Goal: Check status: Check status

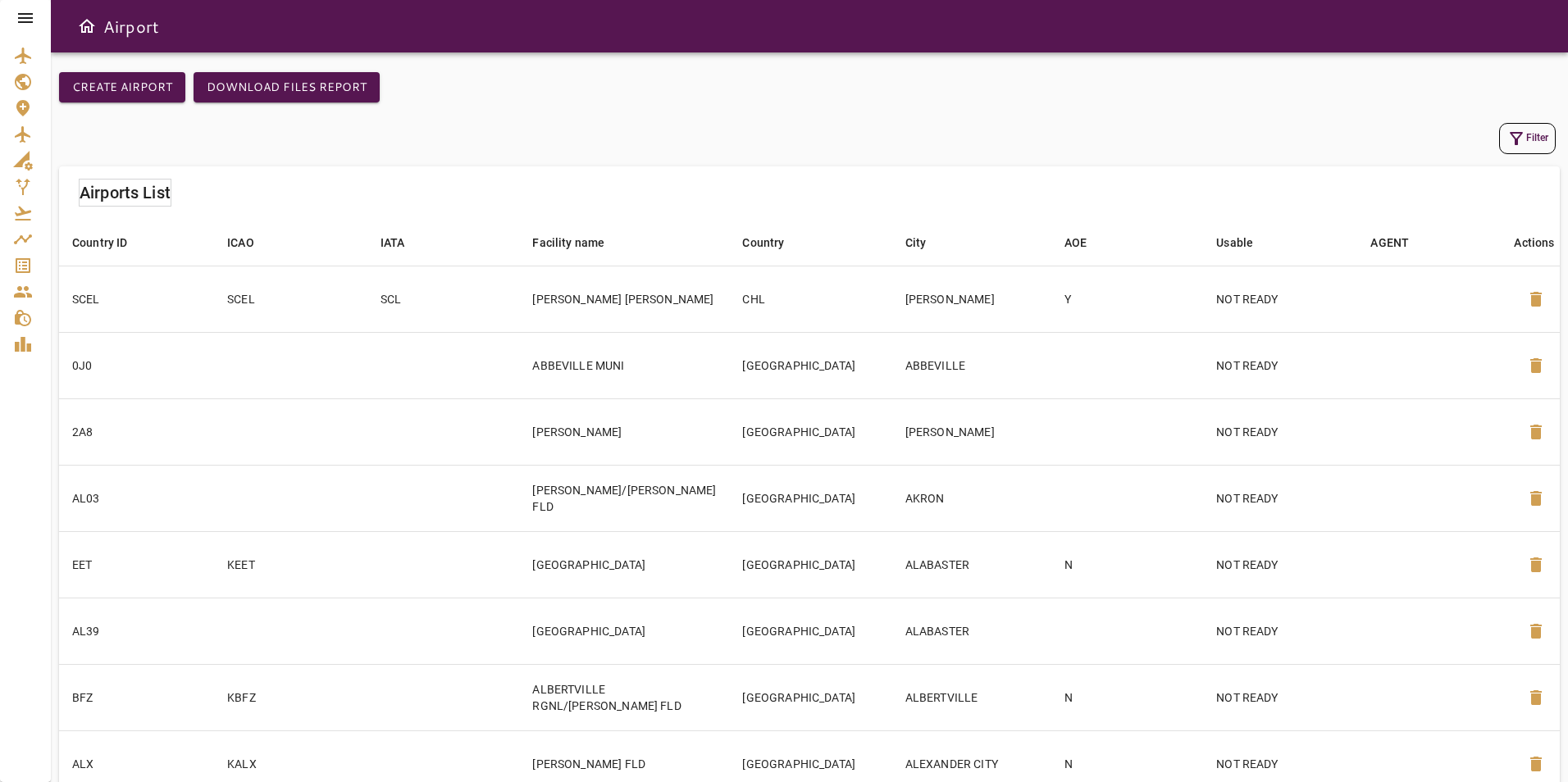
click at [11, 11] on div at bounding box center [25, 18] width 51 height 36
click at [20, 12] on icon at bounding box center [25, 18] width 20 height 20
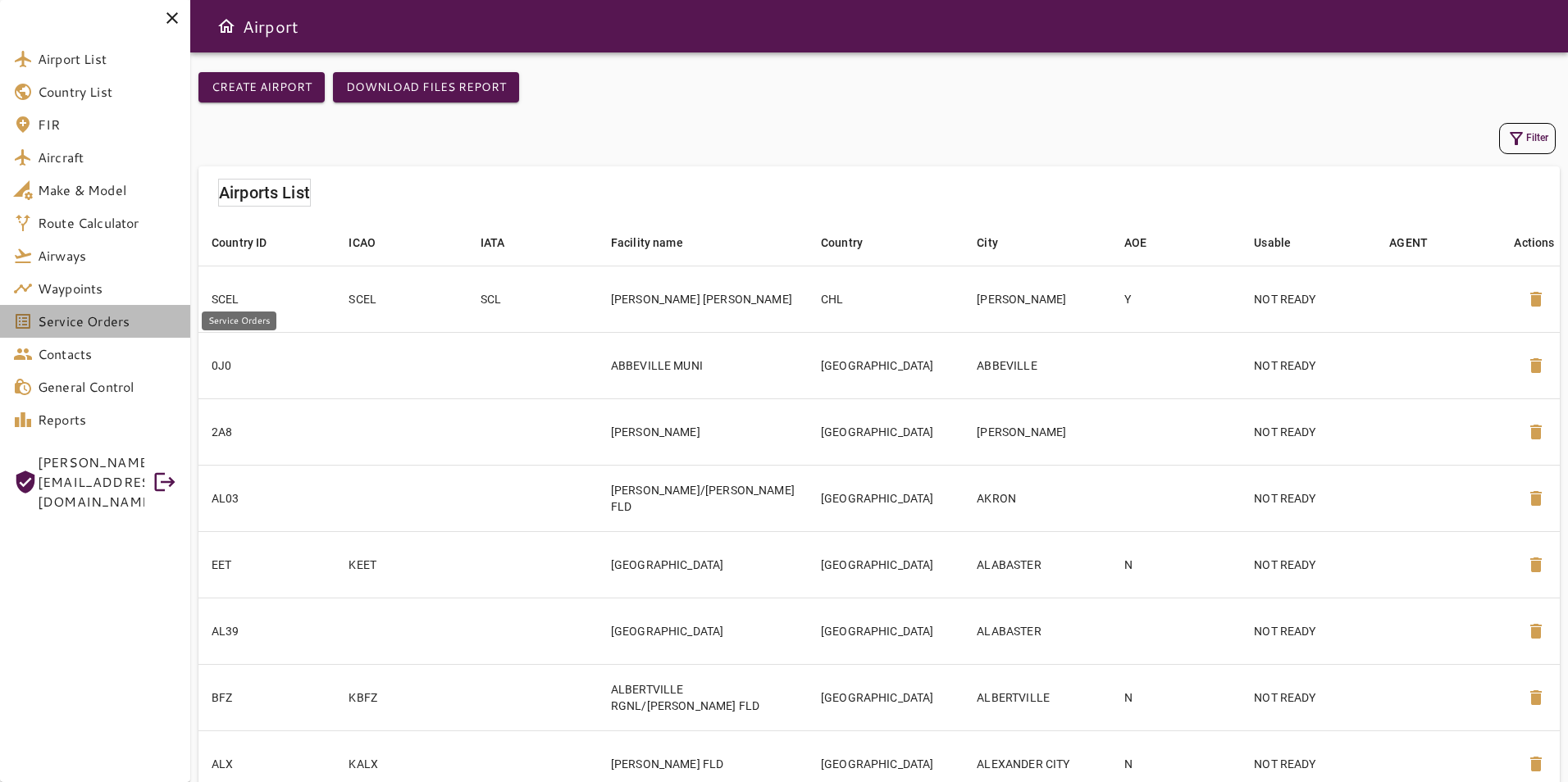
click at [142, 335] on link "Service Orders" at bounding box center [95, 321] width 190 height 33
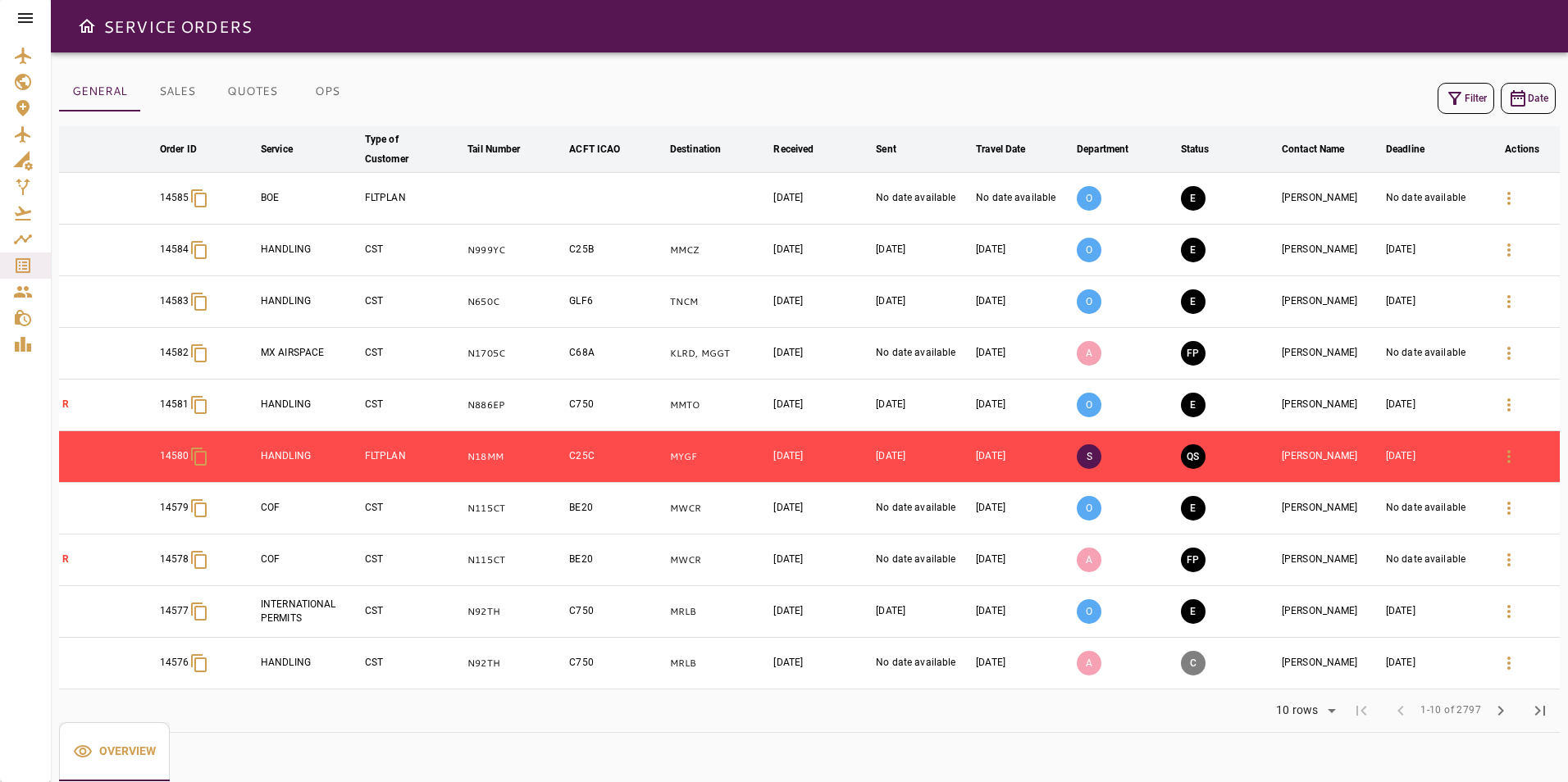
click at [1456, 99] on icon "button" at bounding box center [1455, 99] width 13 height 13
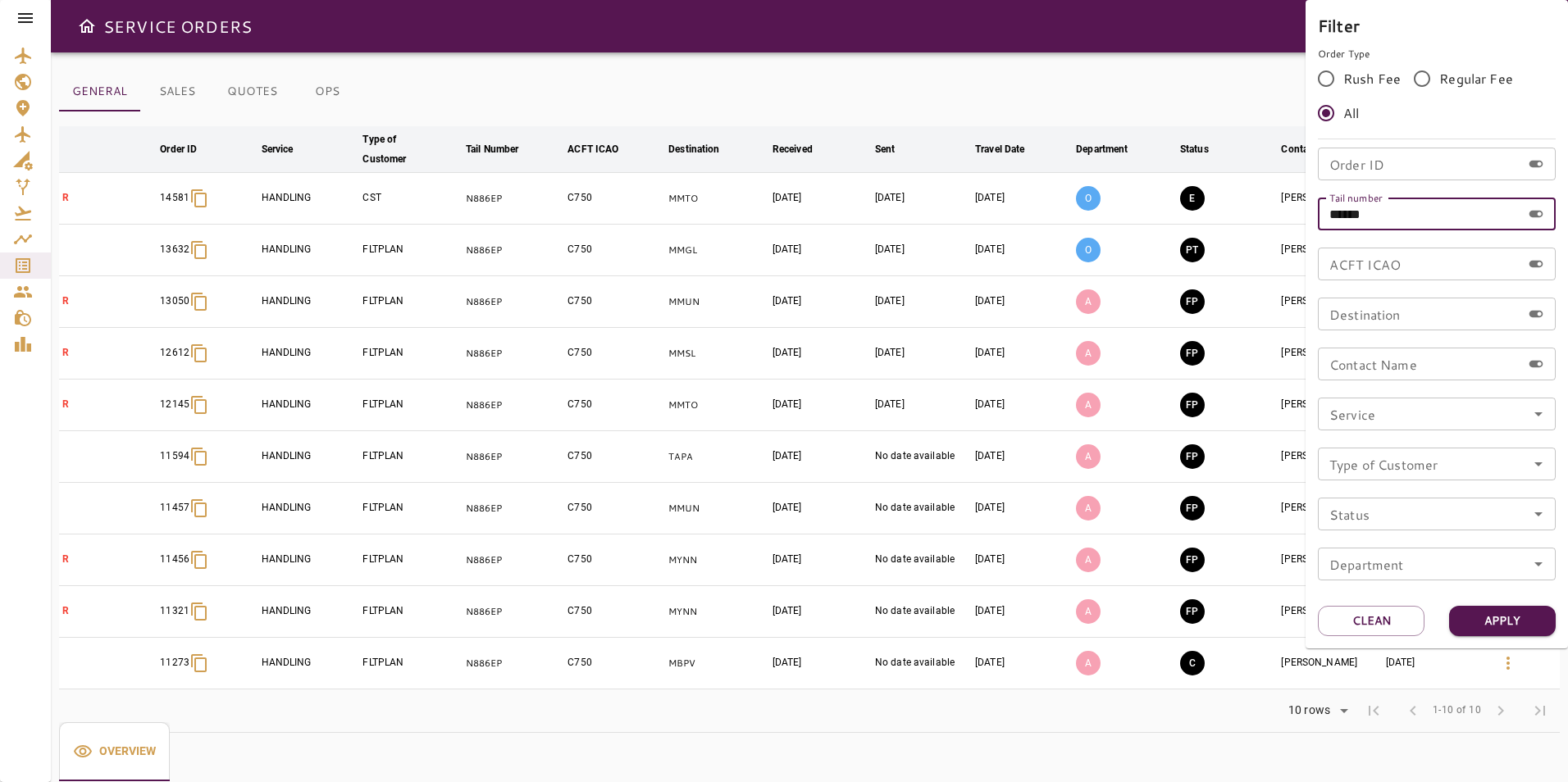
drag, startPoint x: 1391, startPoint y: 206, endPoint x: 1253, endPoint y: 211, distance: 138.1
click at [1253, 211] on div "Filter Order Type Rush Fee Regular Fee All Order ID Order ID Tail number ******…" at bounding box center [784, 391] width 1568 height 782
click at [1377, 145] on div "Filter Order Type Rush Fee Regular Fee All Order ID Order ID Tail number Tail n…" at bounding box center [1437, 303] width 238 height 581
click at [1382, 164] on input "Order ID" at bounding box center [1419, 164] width 203 height 33
type input "*****"
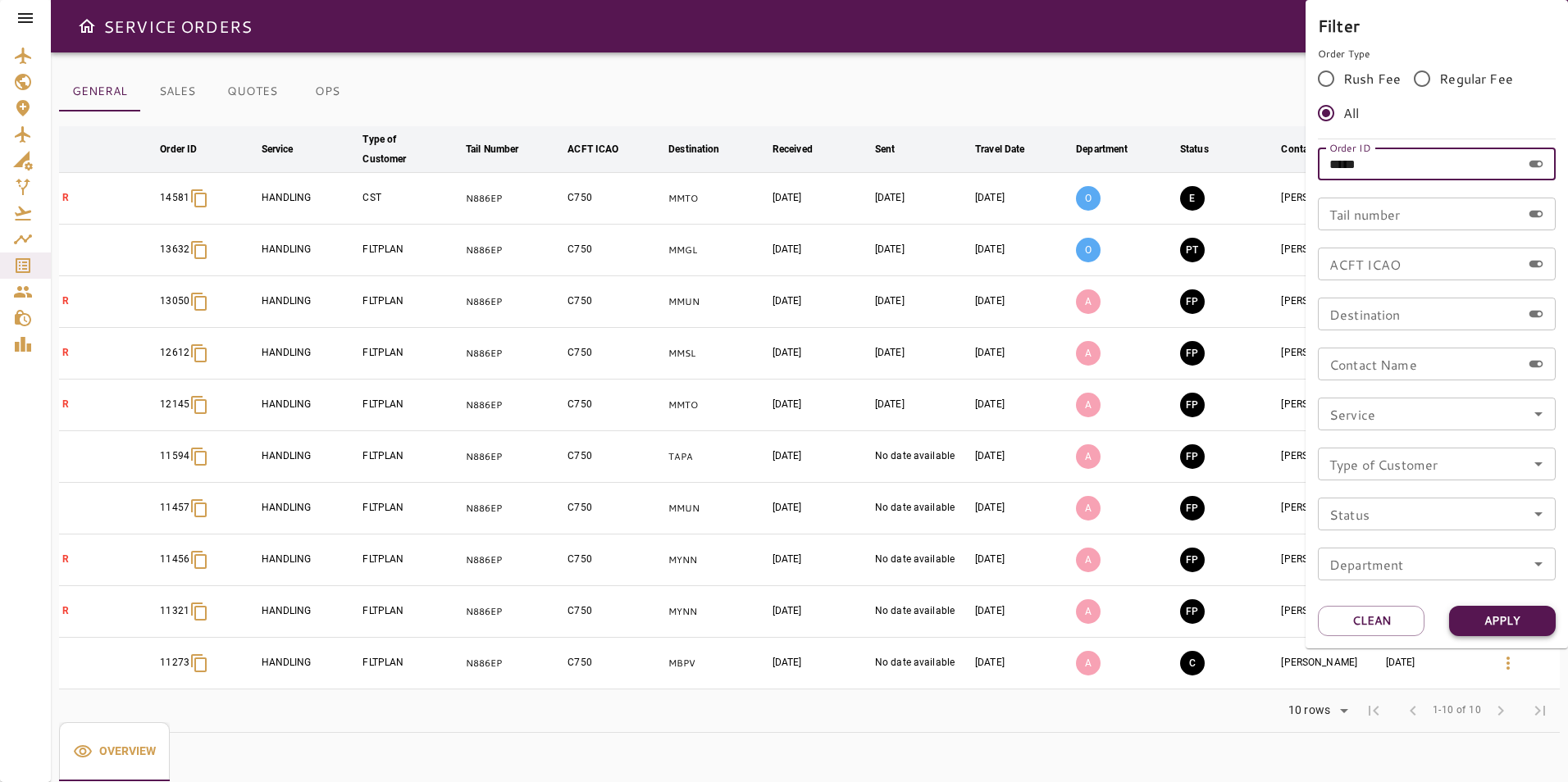
click at [1491, 624] on button "Apply" at bounding box center [1502, 622] width 107 height 31
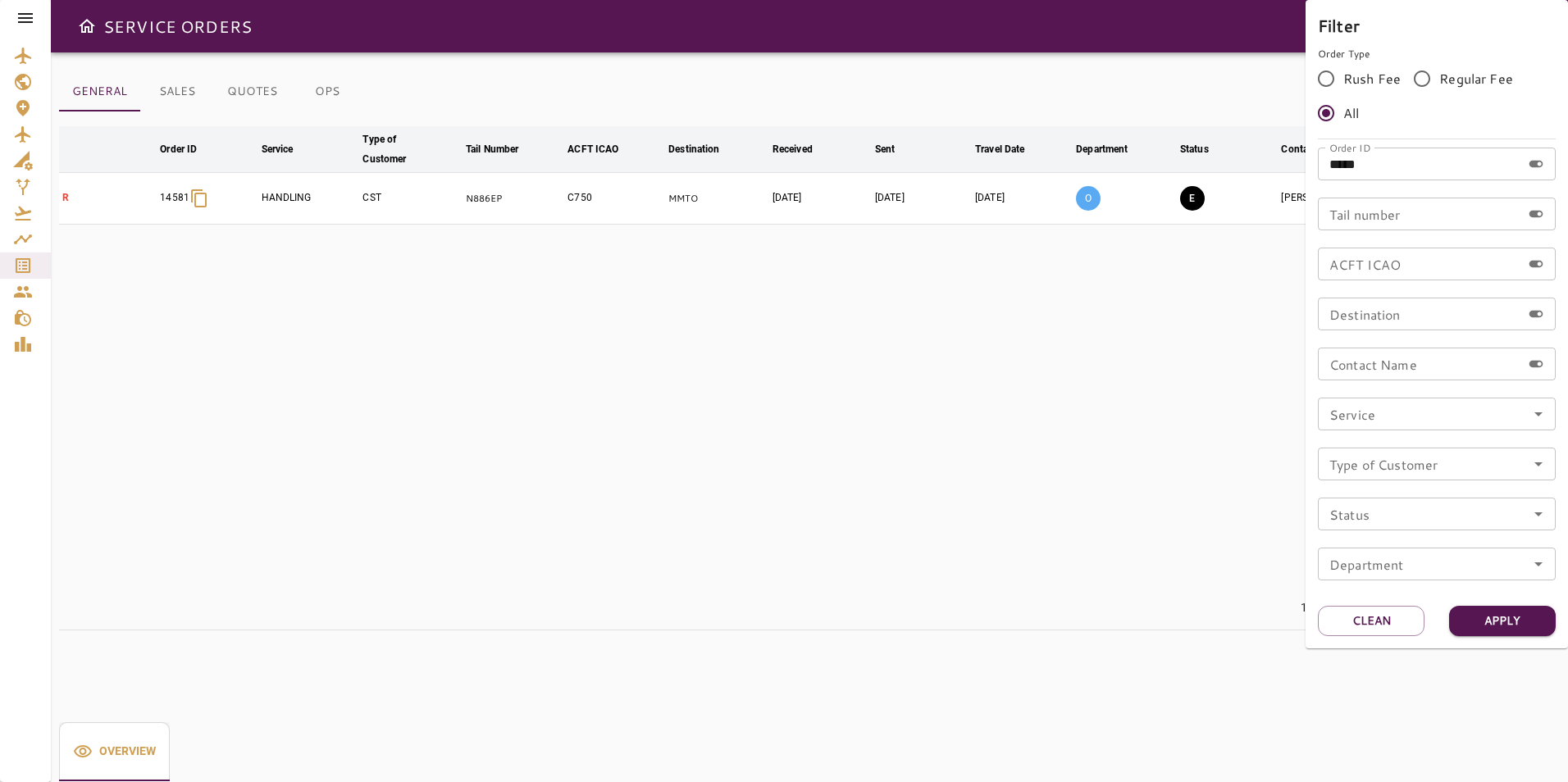
click at [974, 87] on div at bounding box center [784, 391] width 1568 height 782
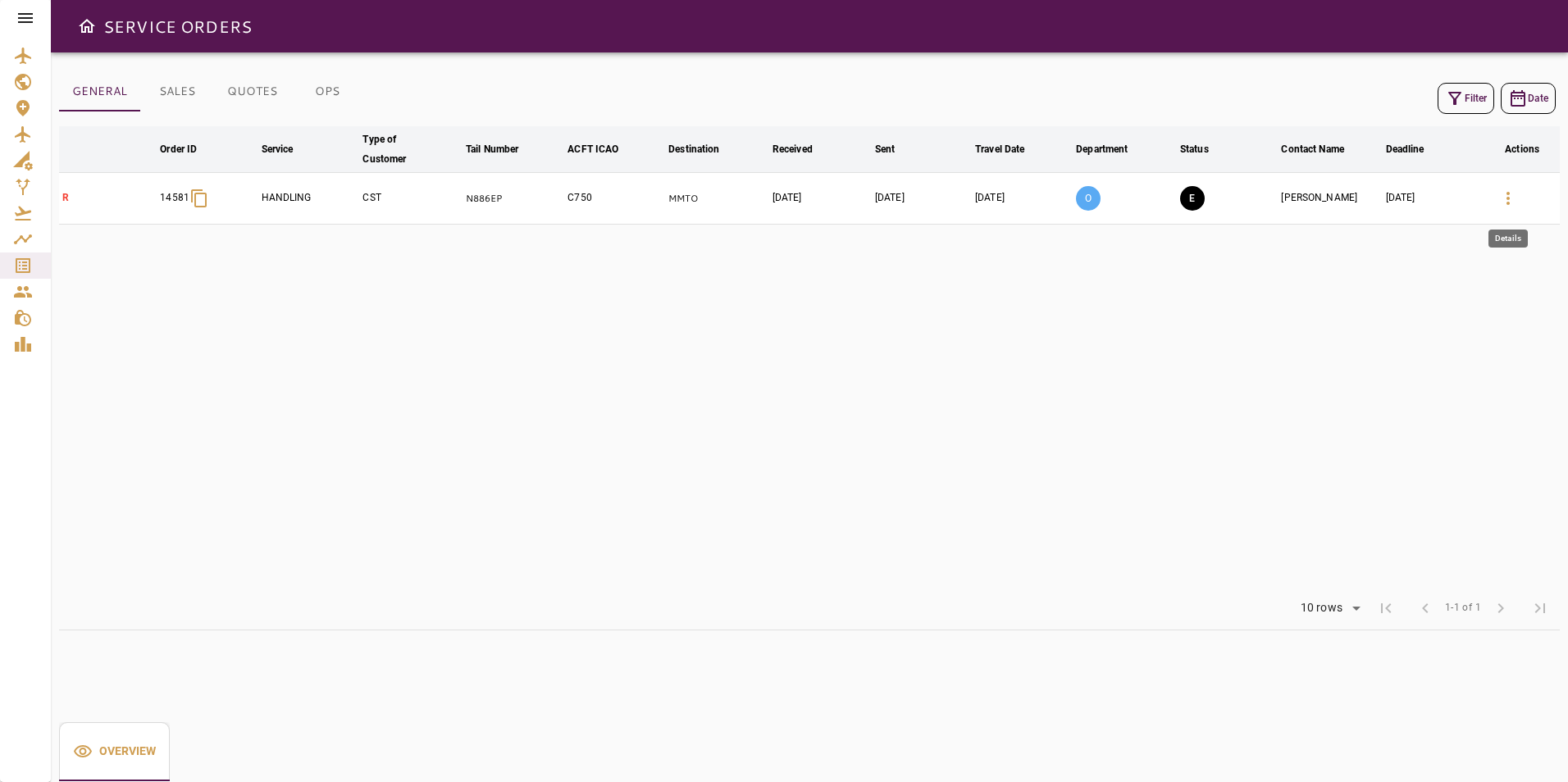
click at [1500, 201] on icon "button" at bounding box center [1508, 199] width 20 height 20
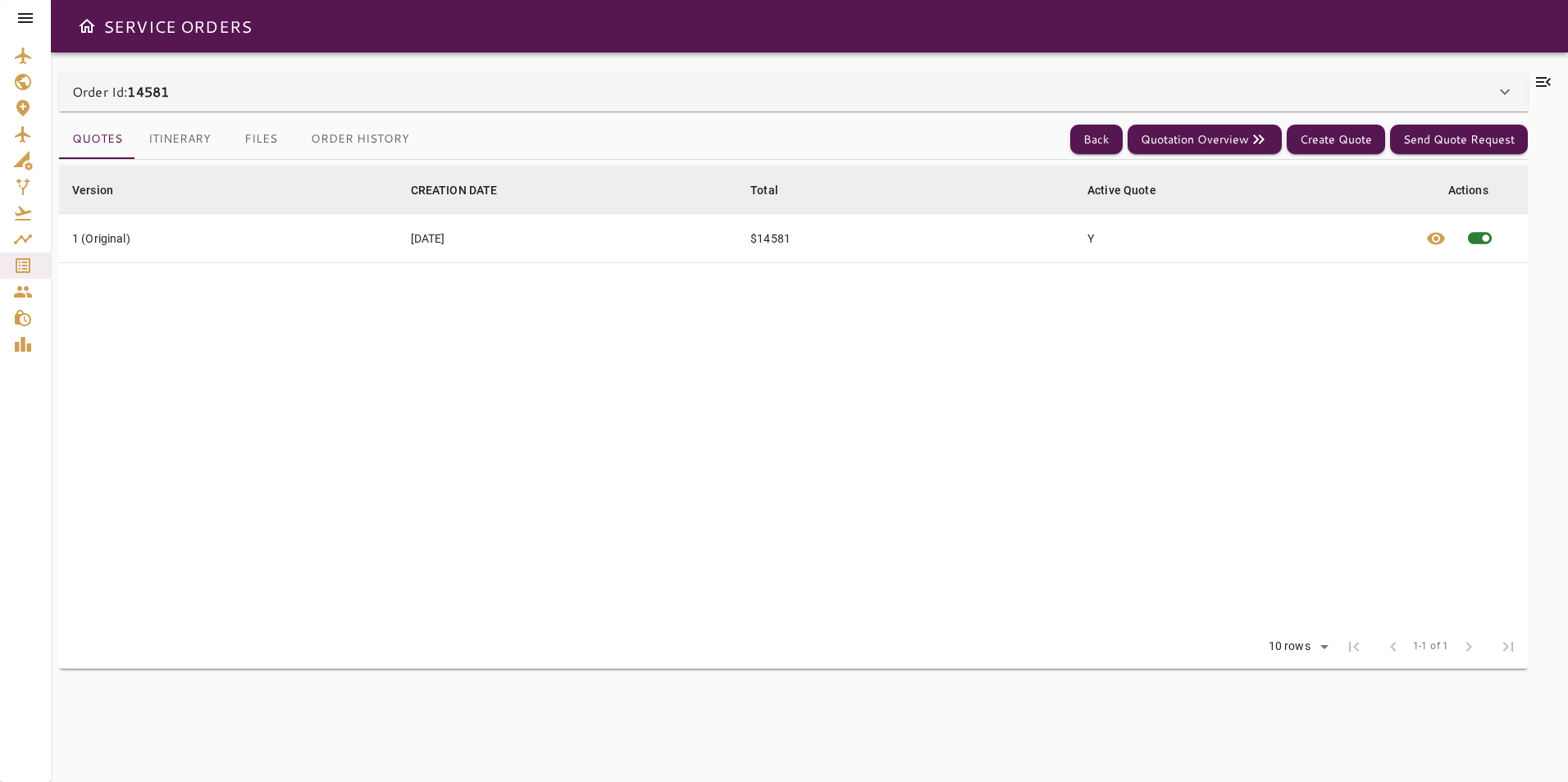
click at [1546, 79] on icon at bounding box center [1543, 82] width 14 height 10
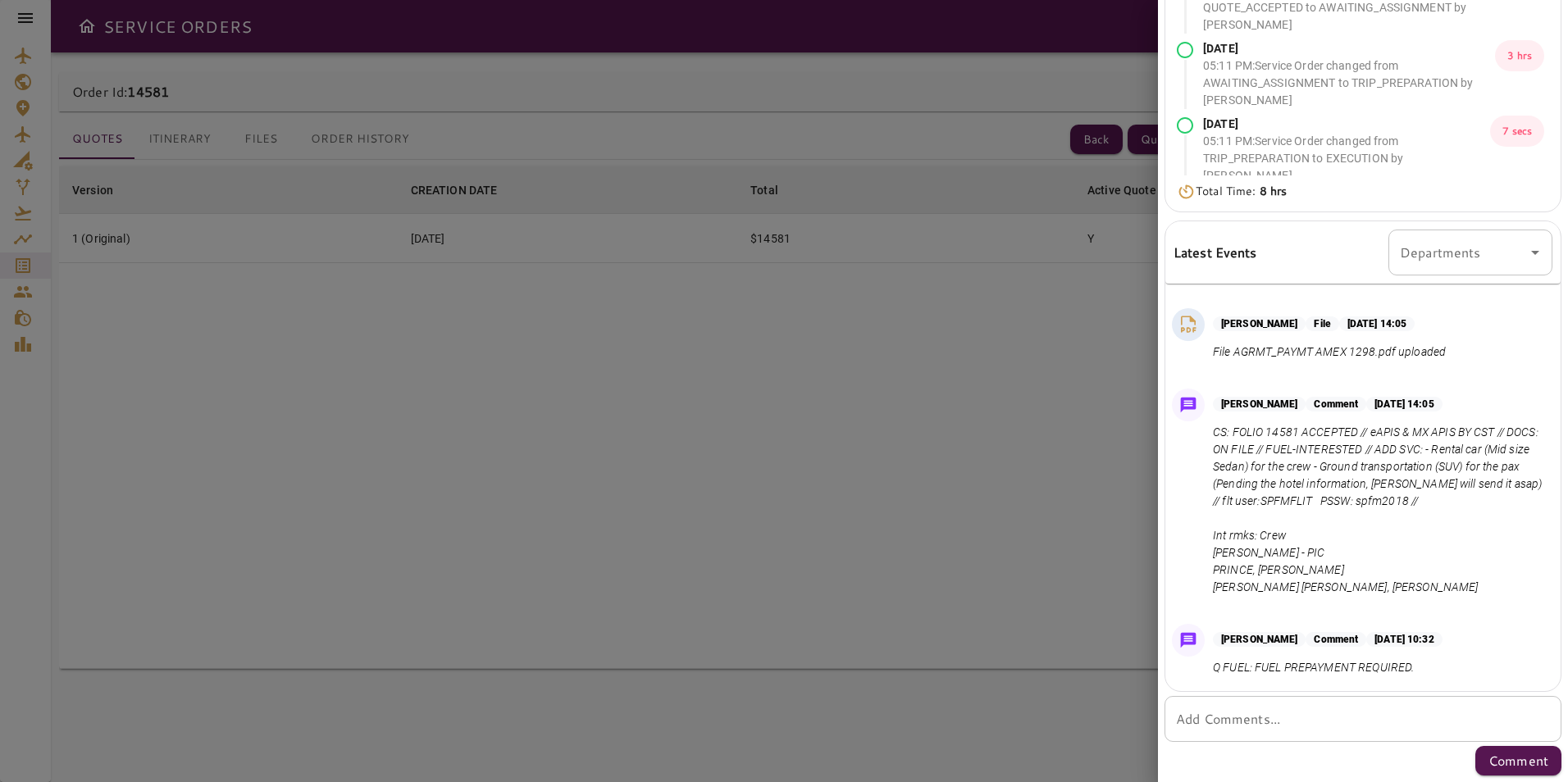
scroll to position [560, 0]
